Goal: Check status: Check status

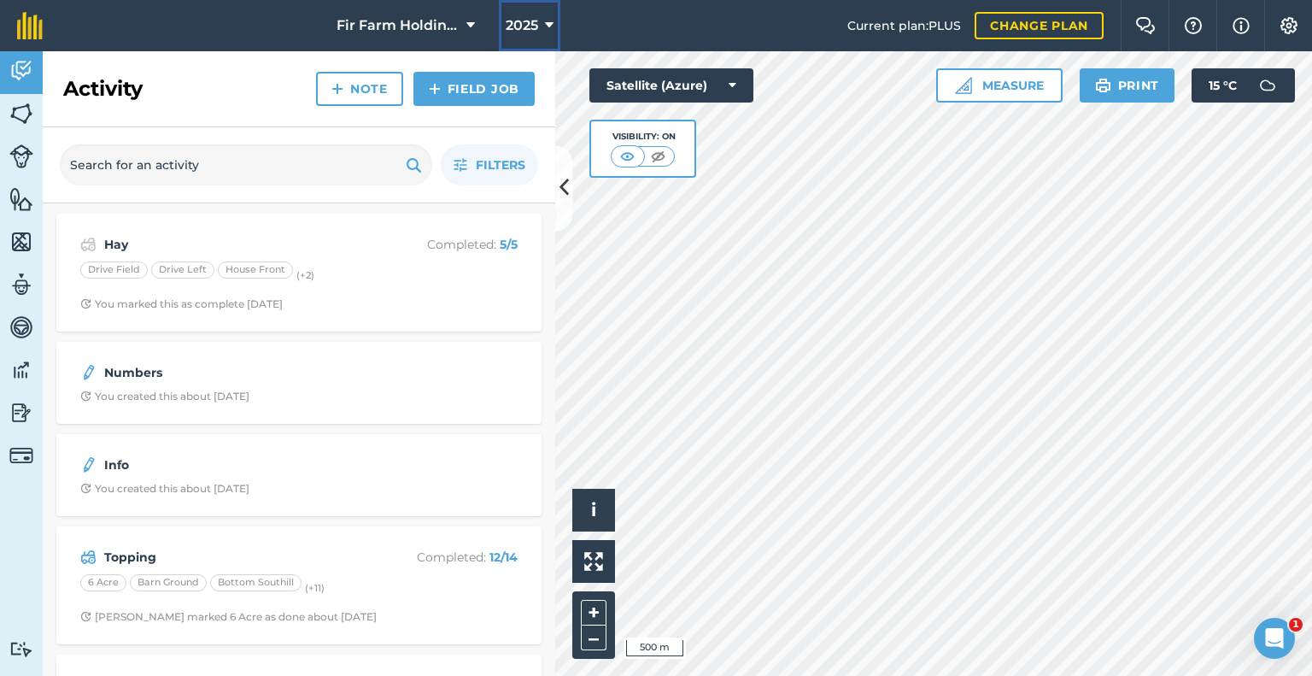
click at [522, 26] on span "2025" at bounding box center [522, 25] width 32 height 21
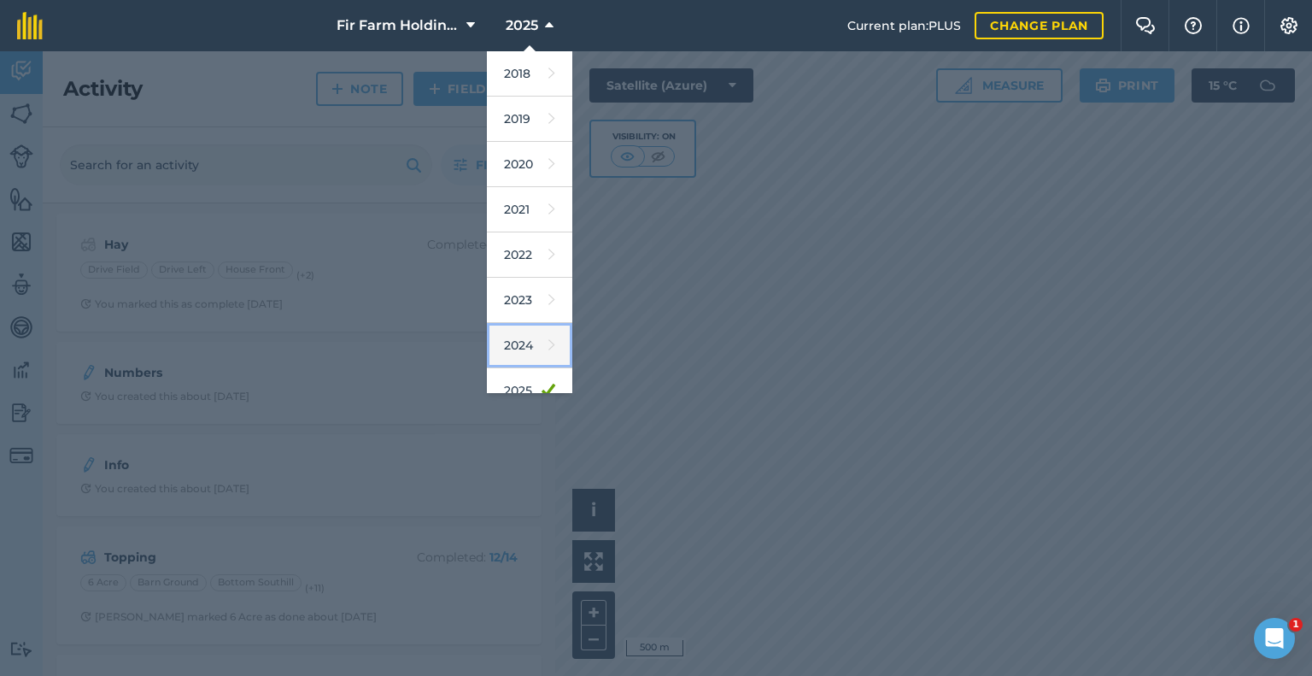
click at [525, 330] on link "2024" at bounding box center [529, 345] width 85 height 45
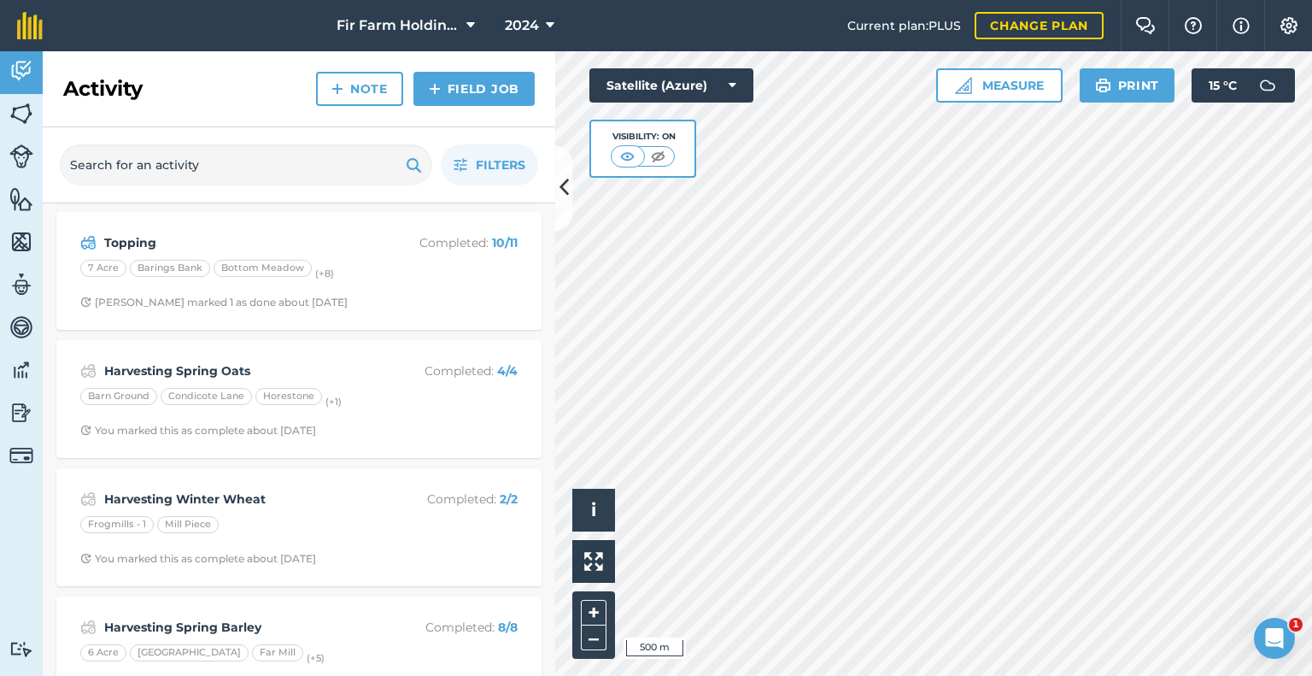
scroll to position [427, 0]
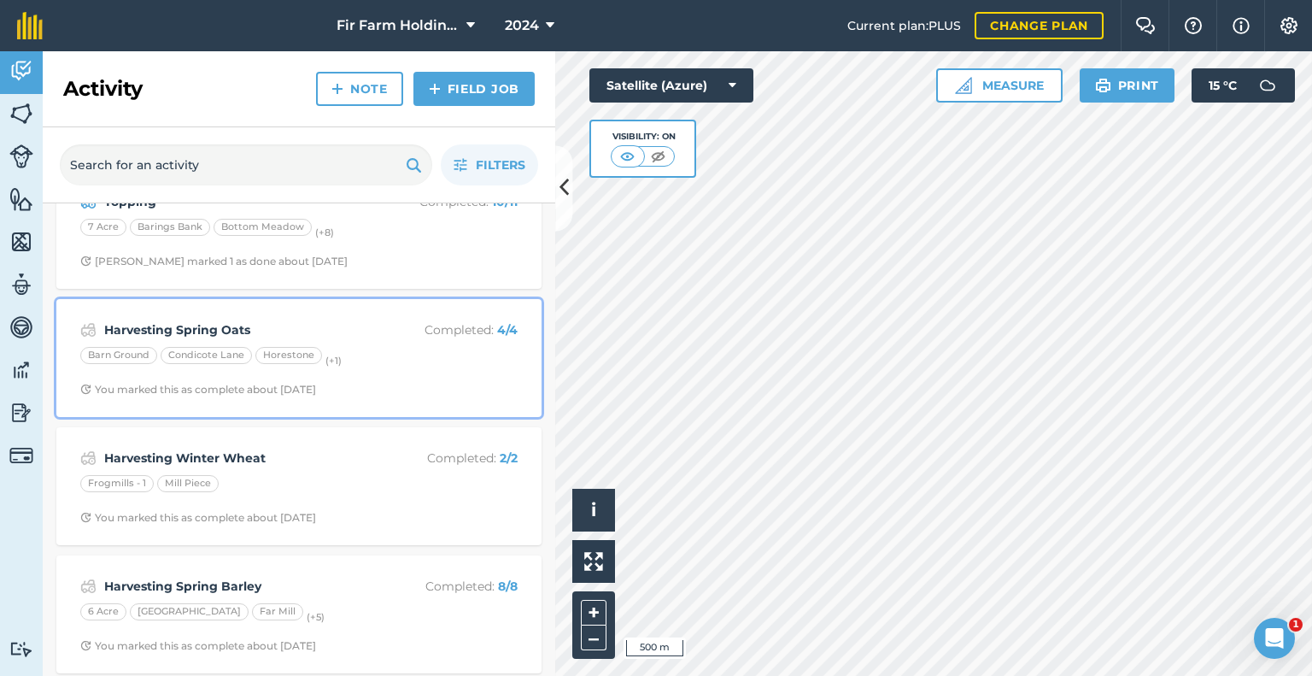
click at [365, 343] on div "Harvesting Spring Oats Completed : 4 / 4 Barn Ground Condicote Lane Horestone (…" at bounding box center [299, 357] width 465 height 97
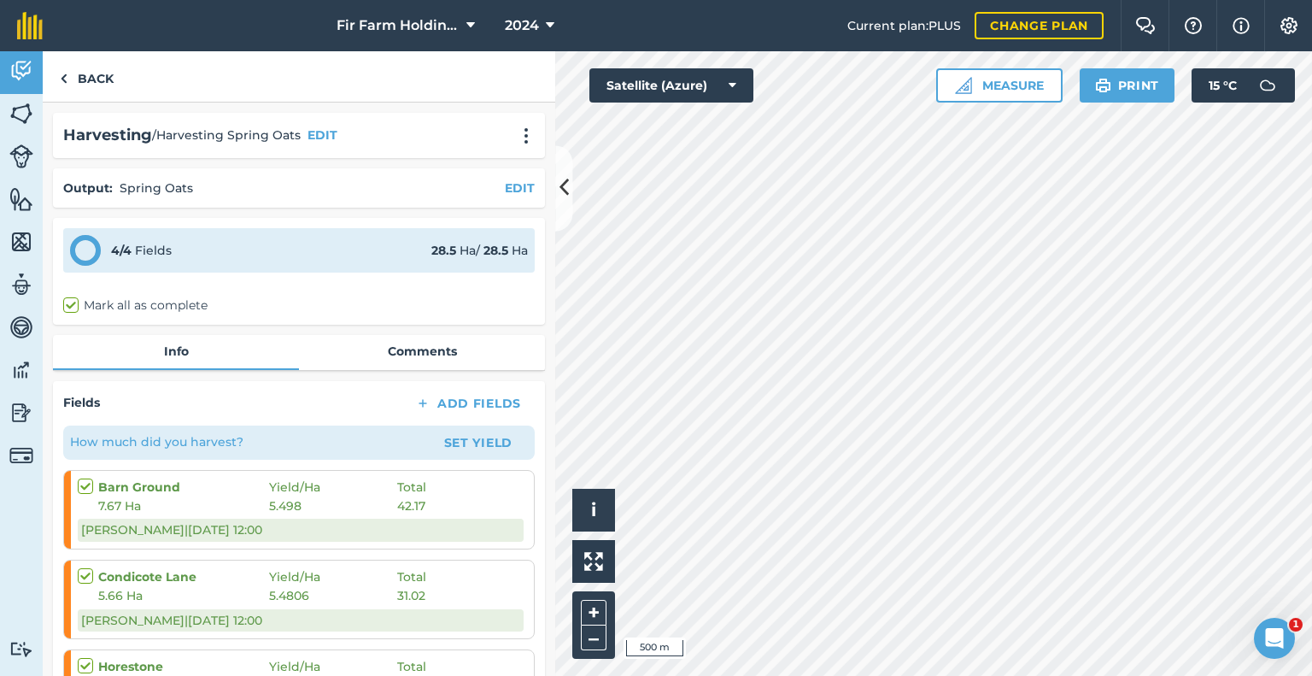
scroll to position [85, 0]
